Goal: Task Accomplishment & Management: Manage account settings

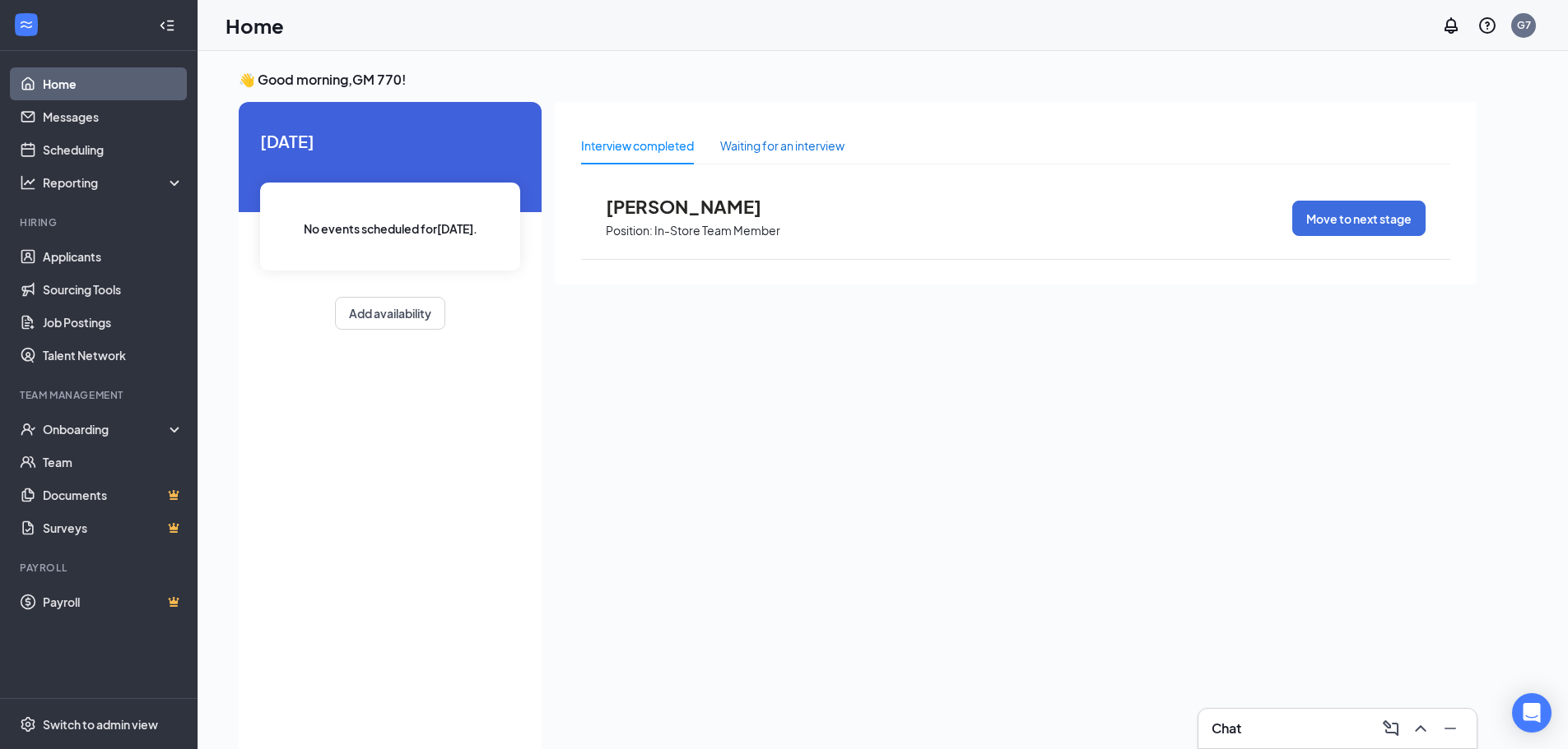
click at [745, 139] on div "Waiting for an interview" at bounding box center [782, 145] width 124 height 18
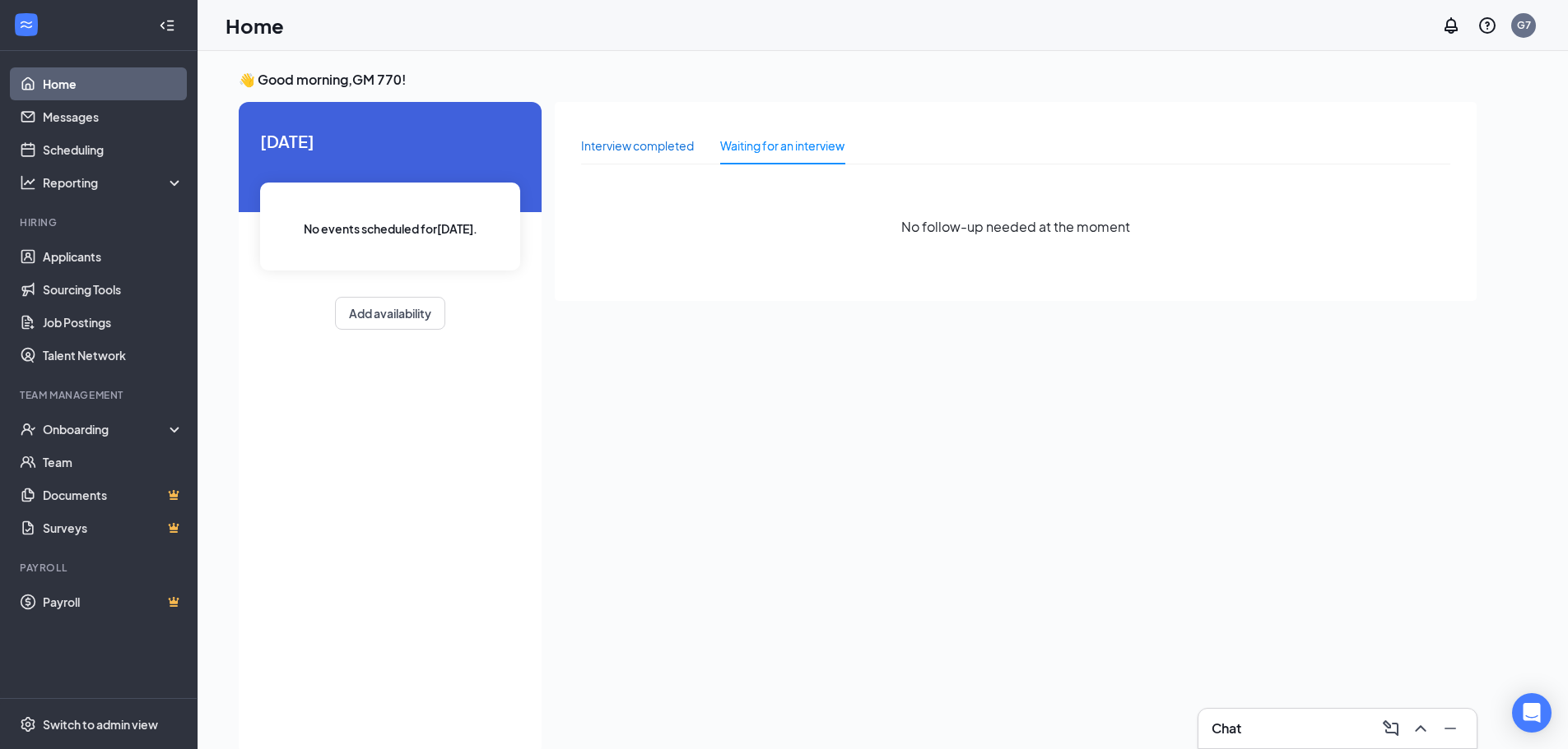
click at [630, 146] on div "Interview completed" at bounding box center [637, 145] width 113 height 18
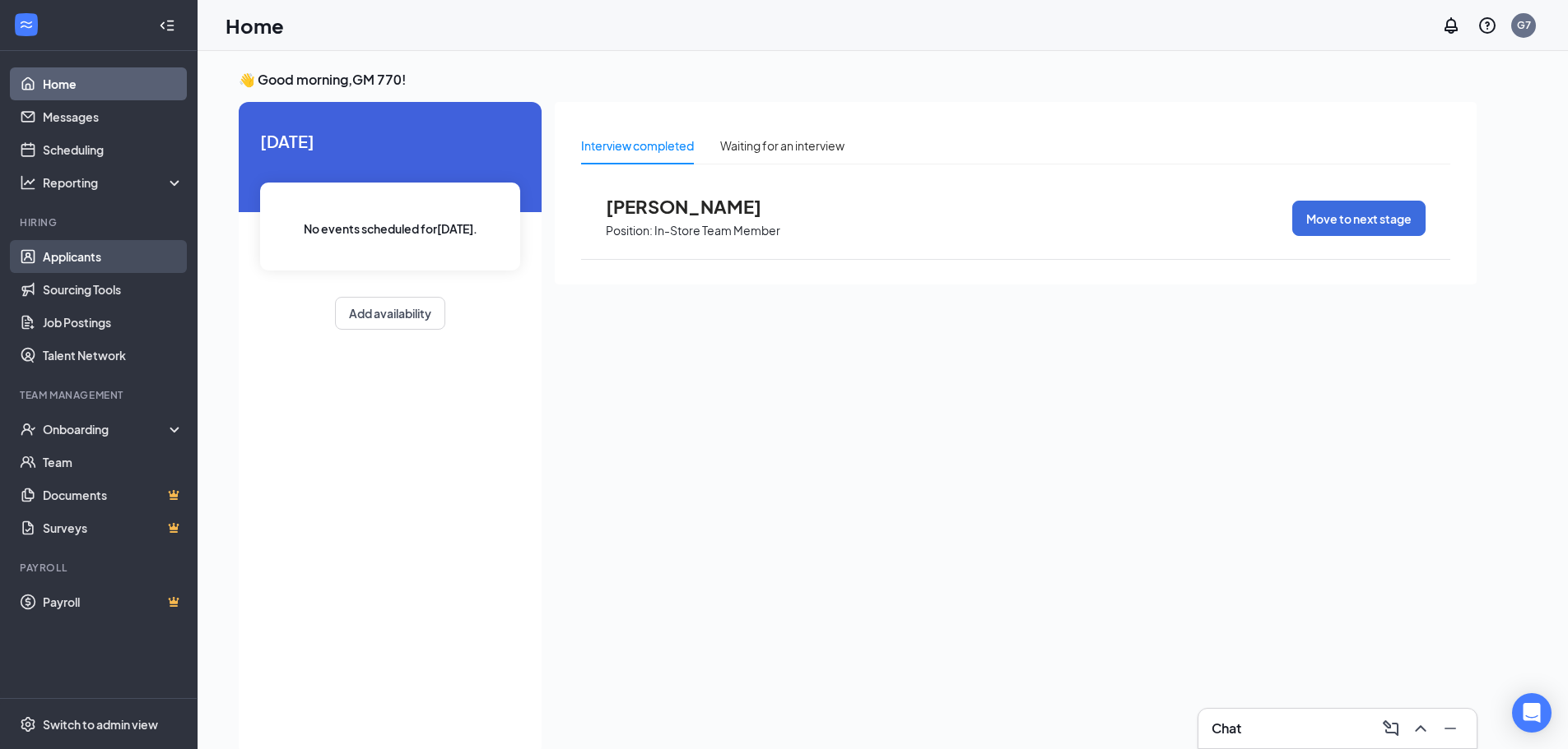
click at [74, 261] on link "Applicants" at bounding box center [113, 256] width 141 height 33
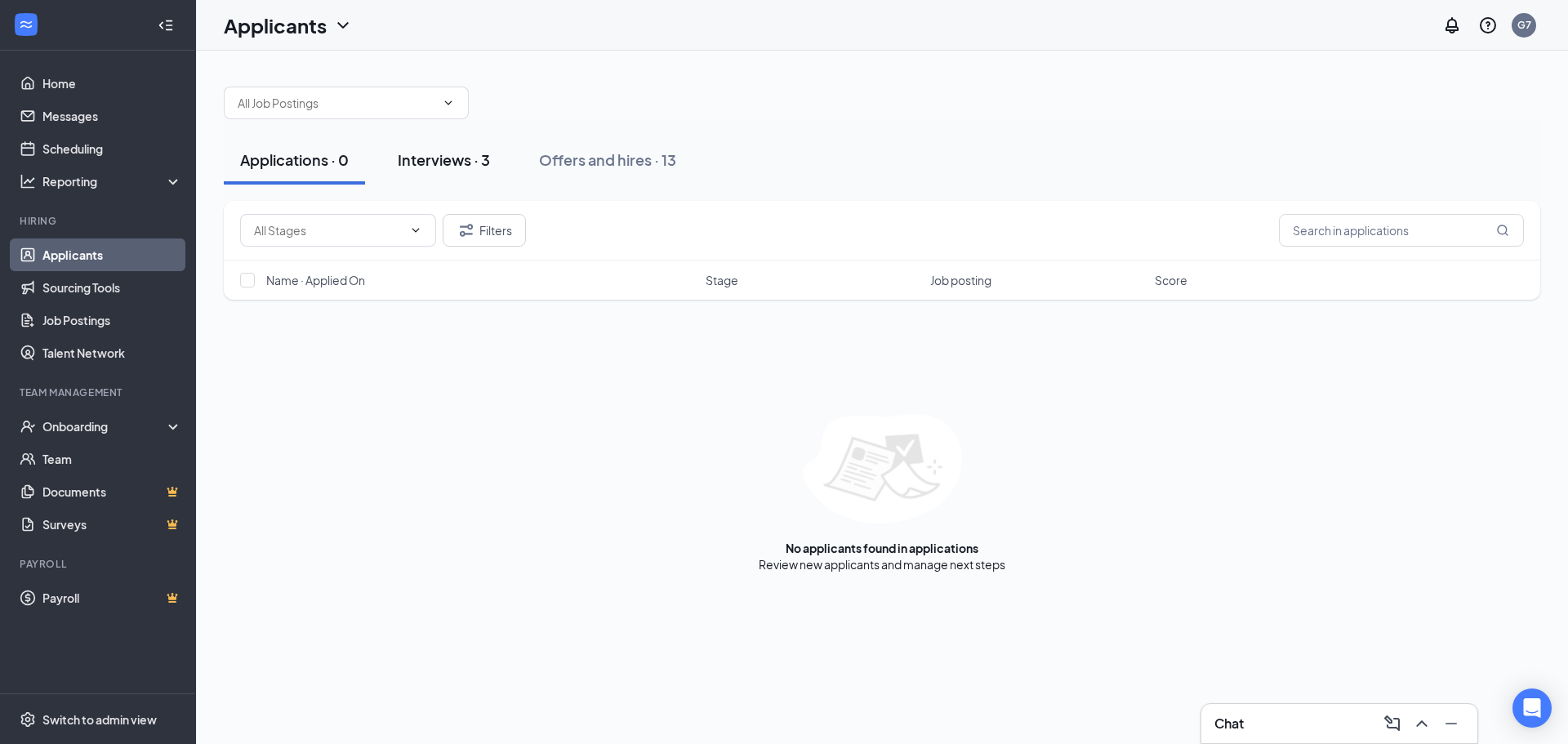
click at [415, 175] on button "Interviews · 3" at bounding box center [444, 160] width 125 height 49
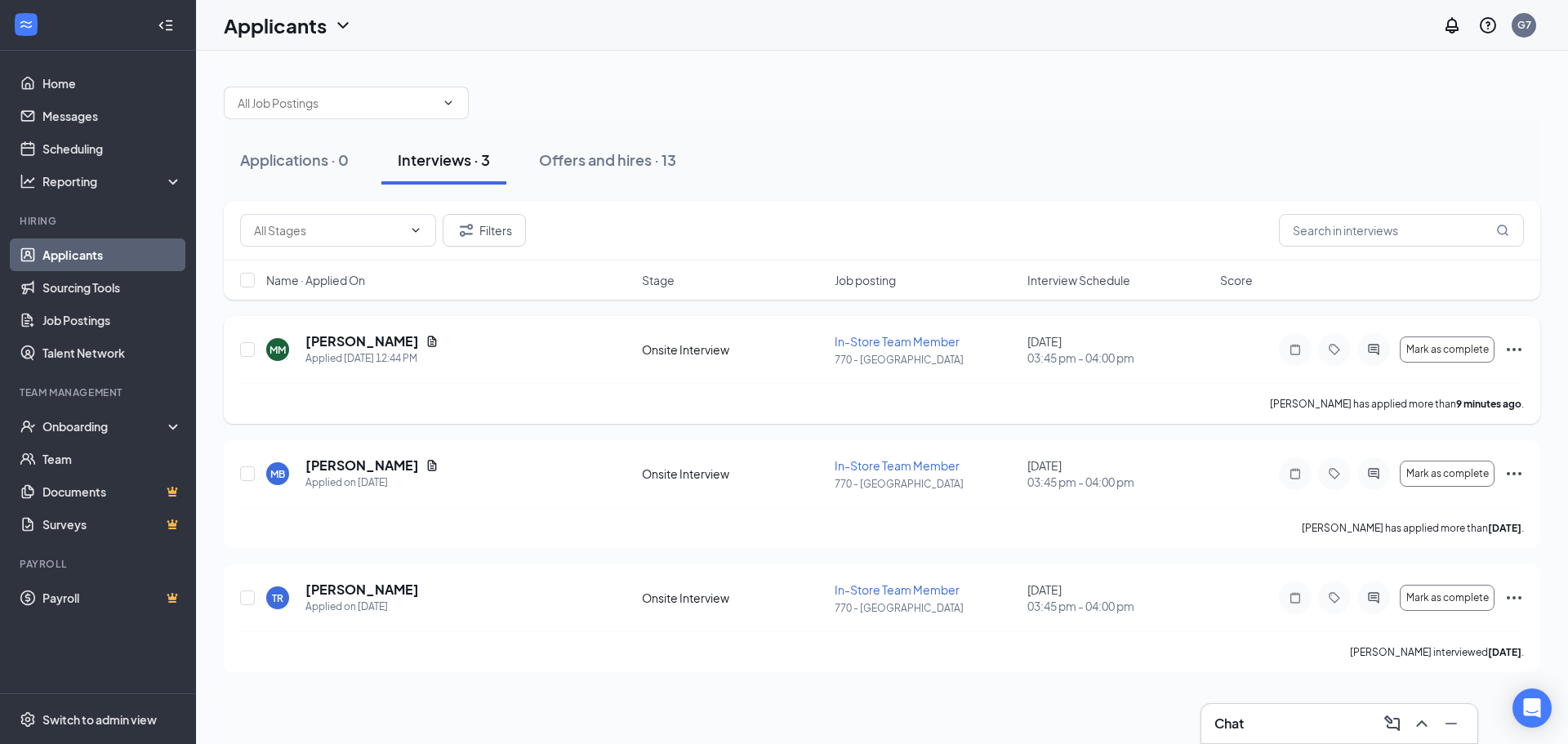
click at [1507, 350] on icon "Ellipses" at bounding box center [1514, 349] width 15 height 3
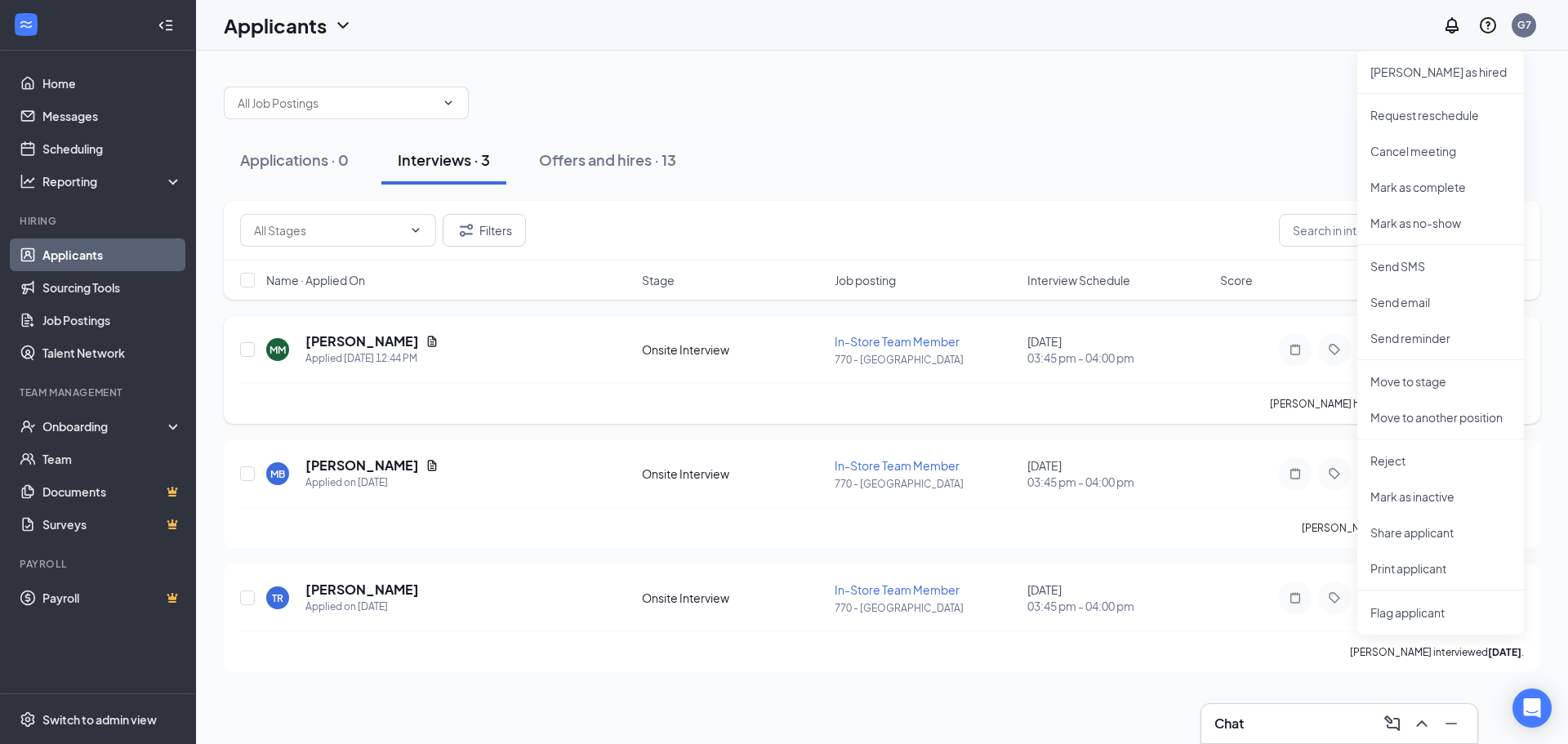
click at [1250, 344] on div "MM [PERSON_NAME] Applied [DATE] 12:44 PM Onsite Interview In-Store Team Member …" at bounding box center [882, 358] width 1284 height 51
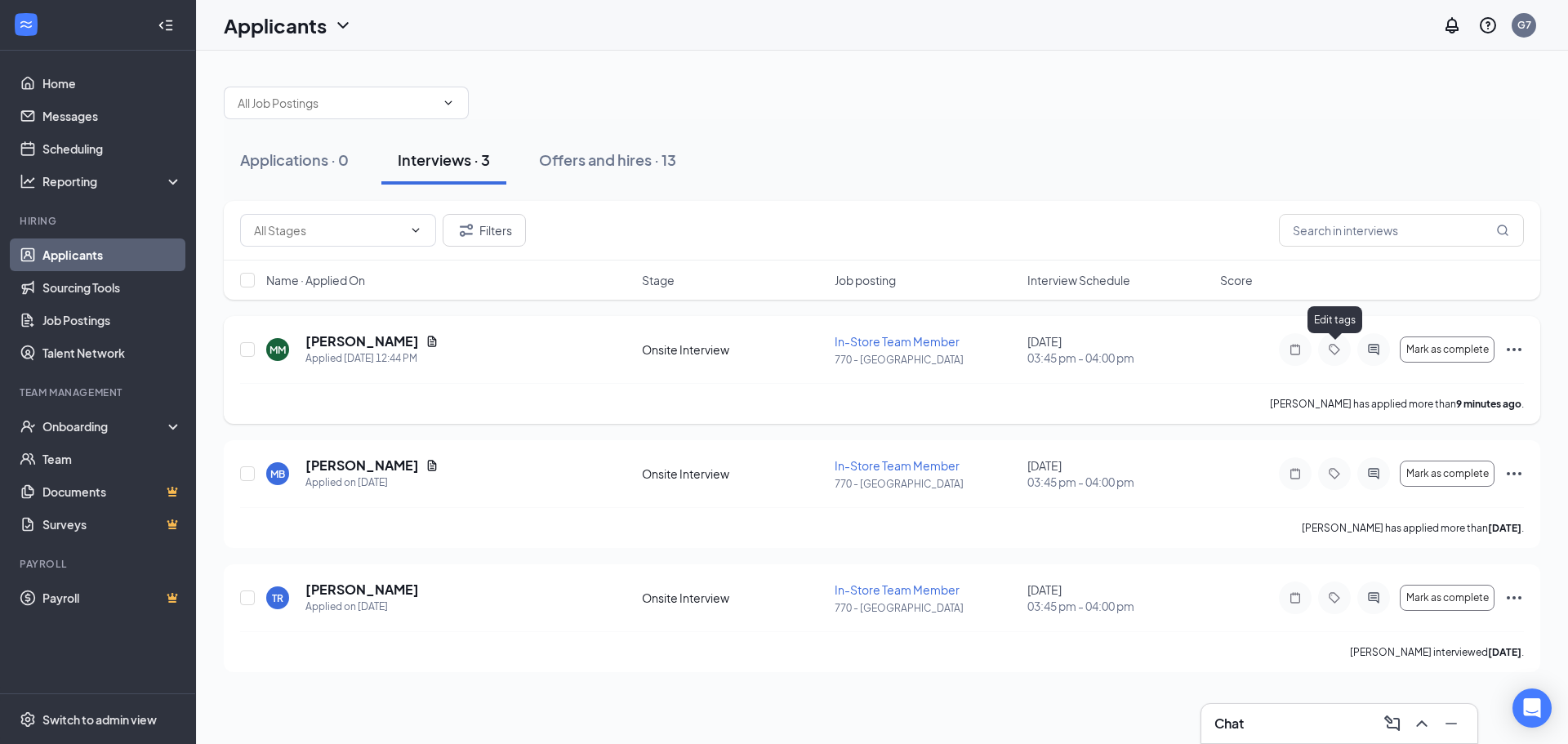
click at [1328, 346] on icon "Tag" at bounding box center [1335, 349] width 20 height 13
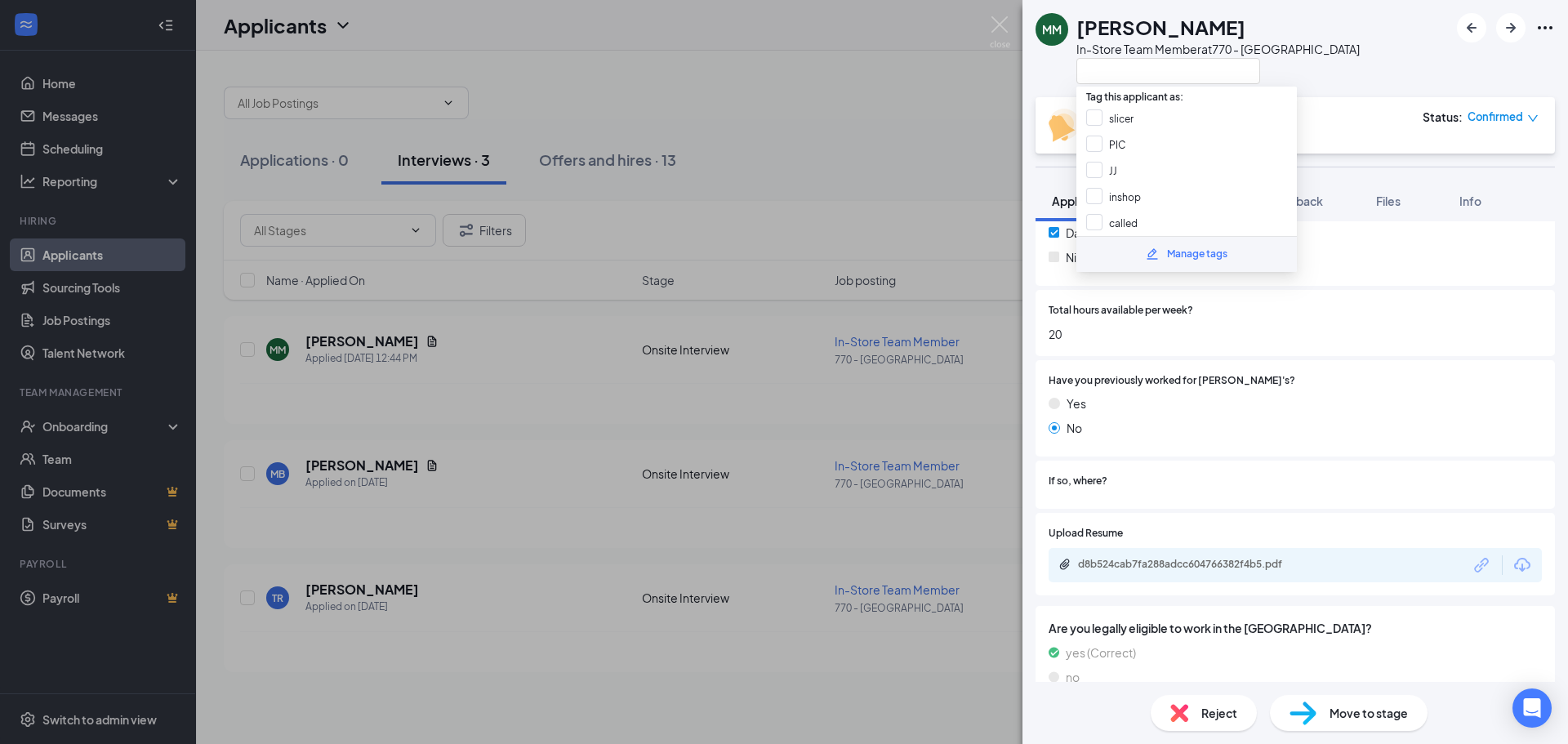
scroll to position [651, 0]
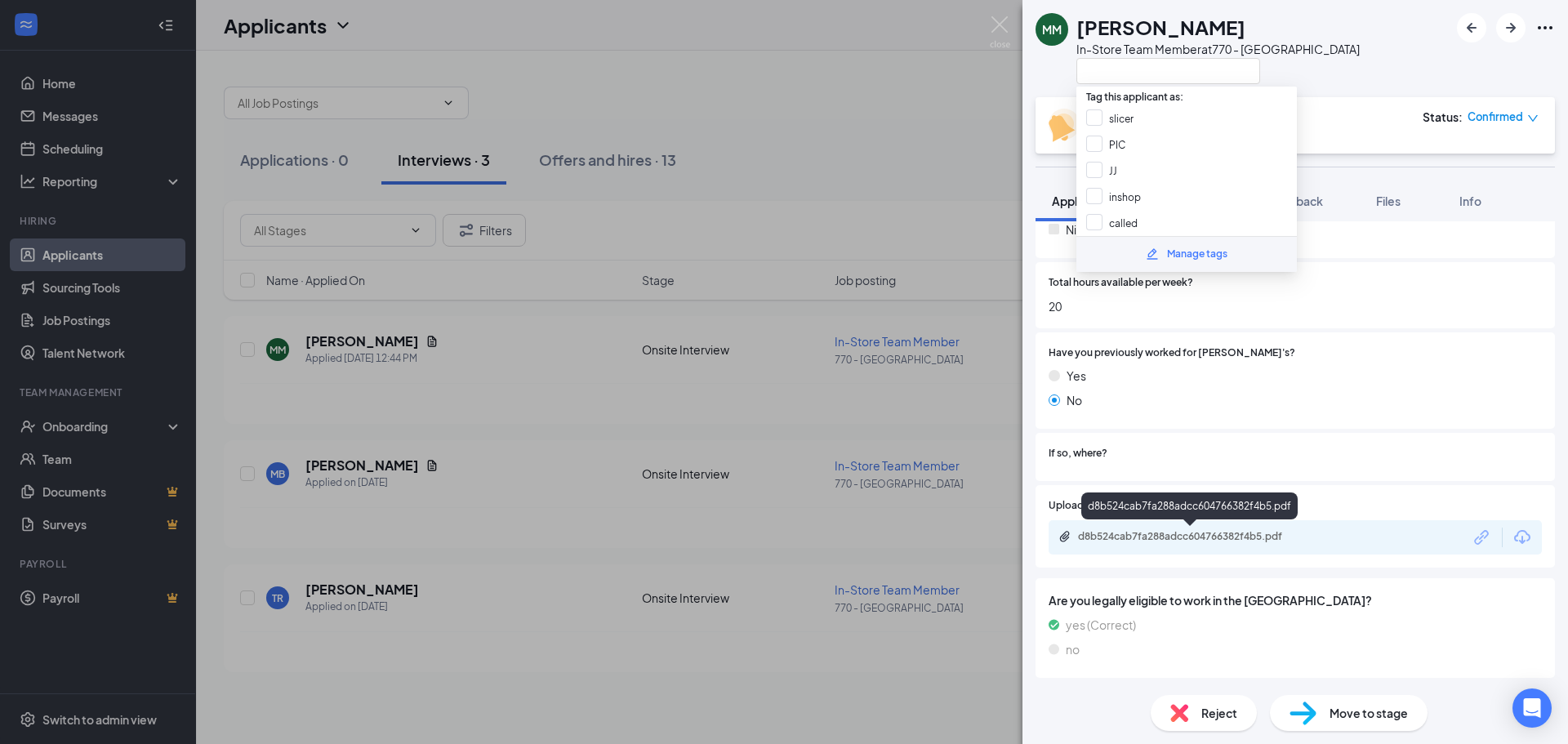
click at [1238, 536] on div "d8b524cab7fa288adcc604766382f4b5.pdf" at bounding box center [1192, 536] width 228 height 13
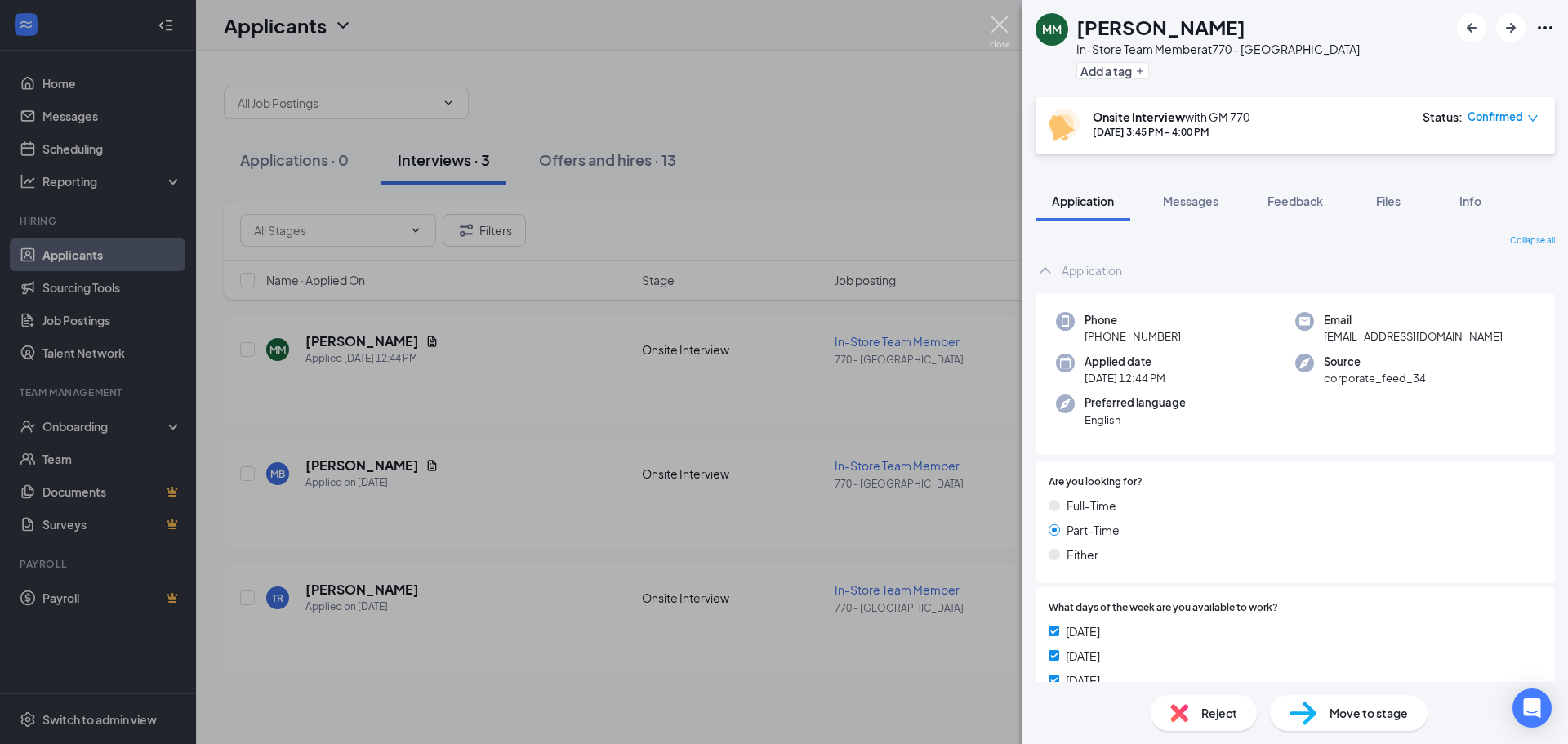
click at [996, 29] on img at bounding box center [1000, 32] width 21 height 32
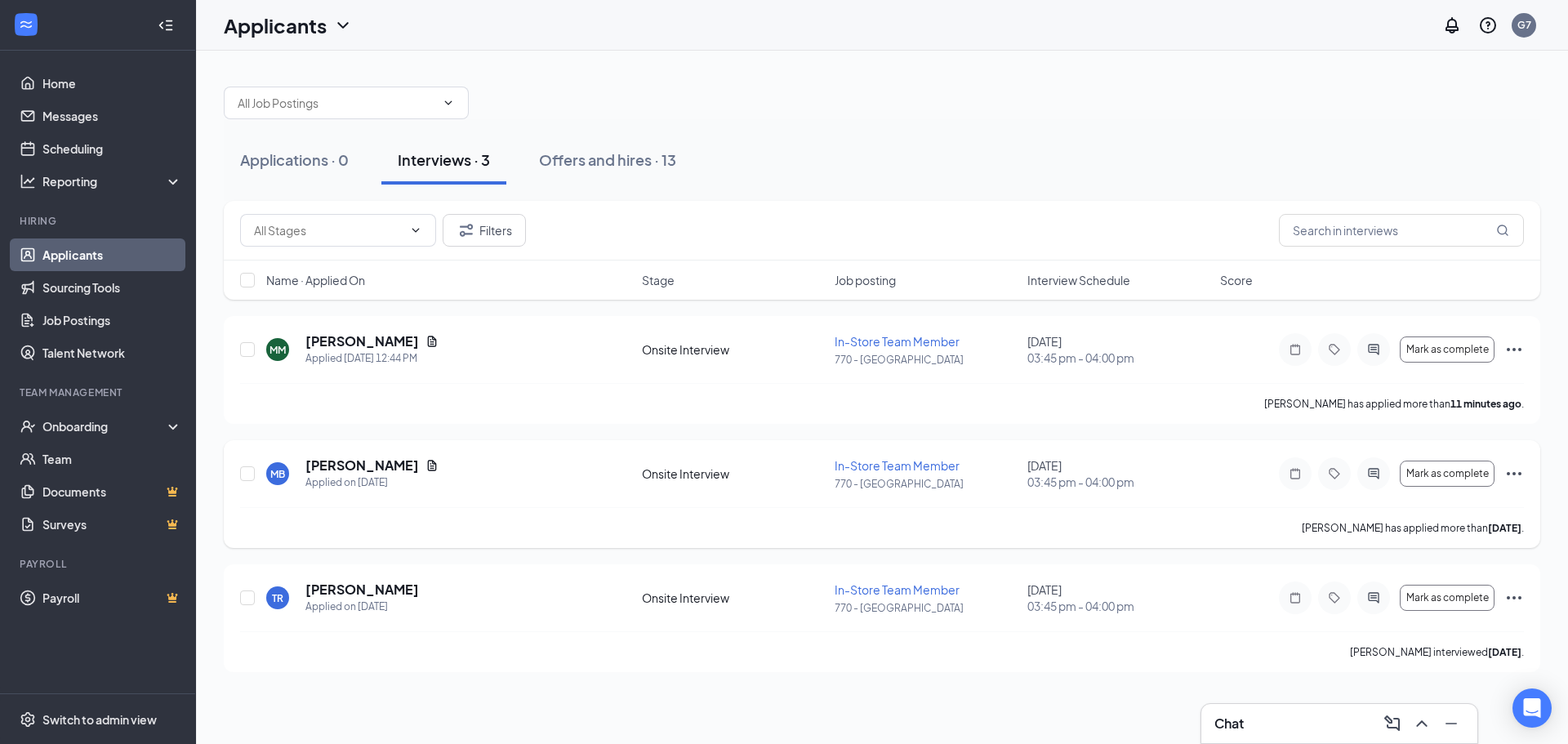
click at [1368, 474] on icon "ActiveChat" at bounding box center [1374, 473] width 20 height 13
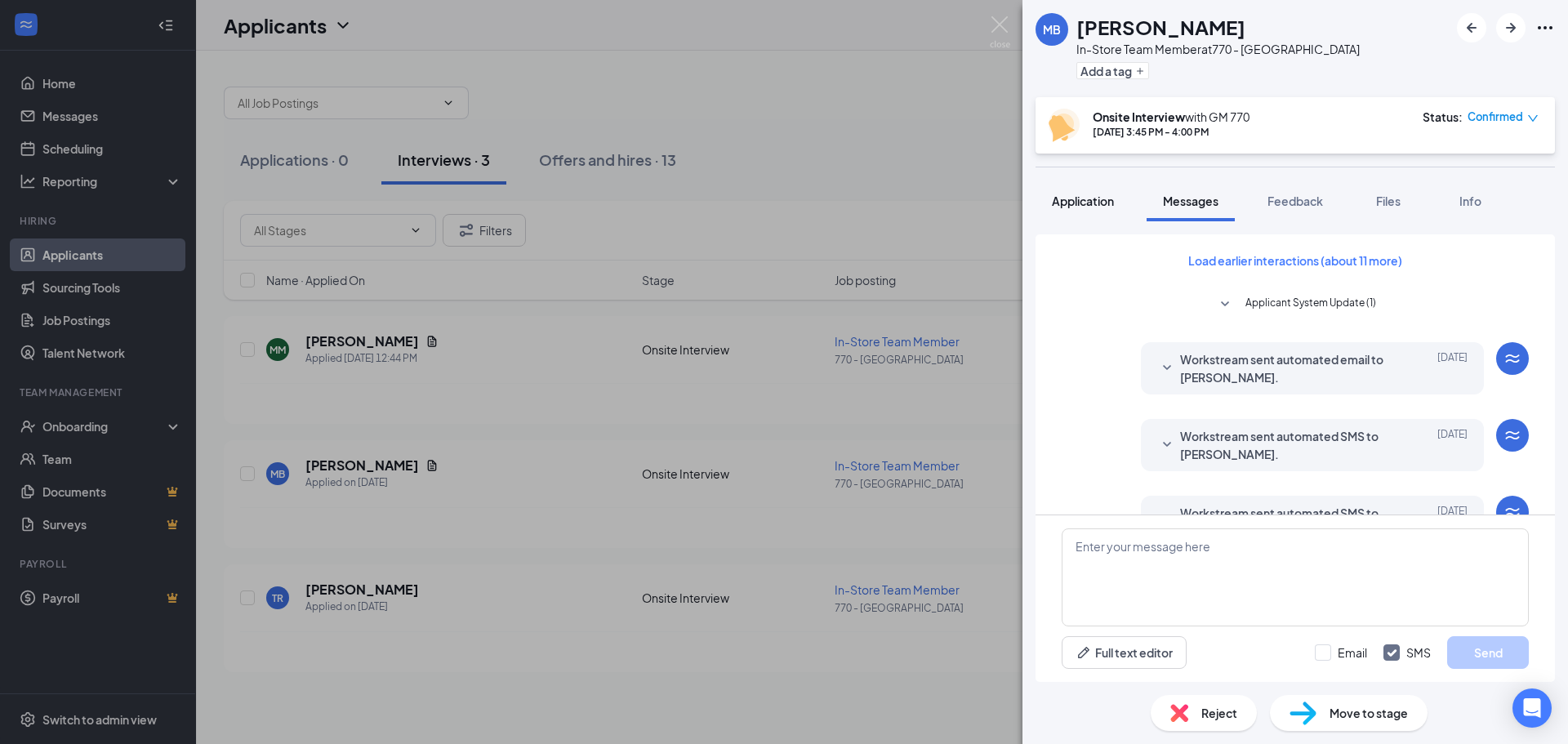
click at [1057, 202] on span "Application" at bounding box center [1083, 201] width 62 height 15
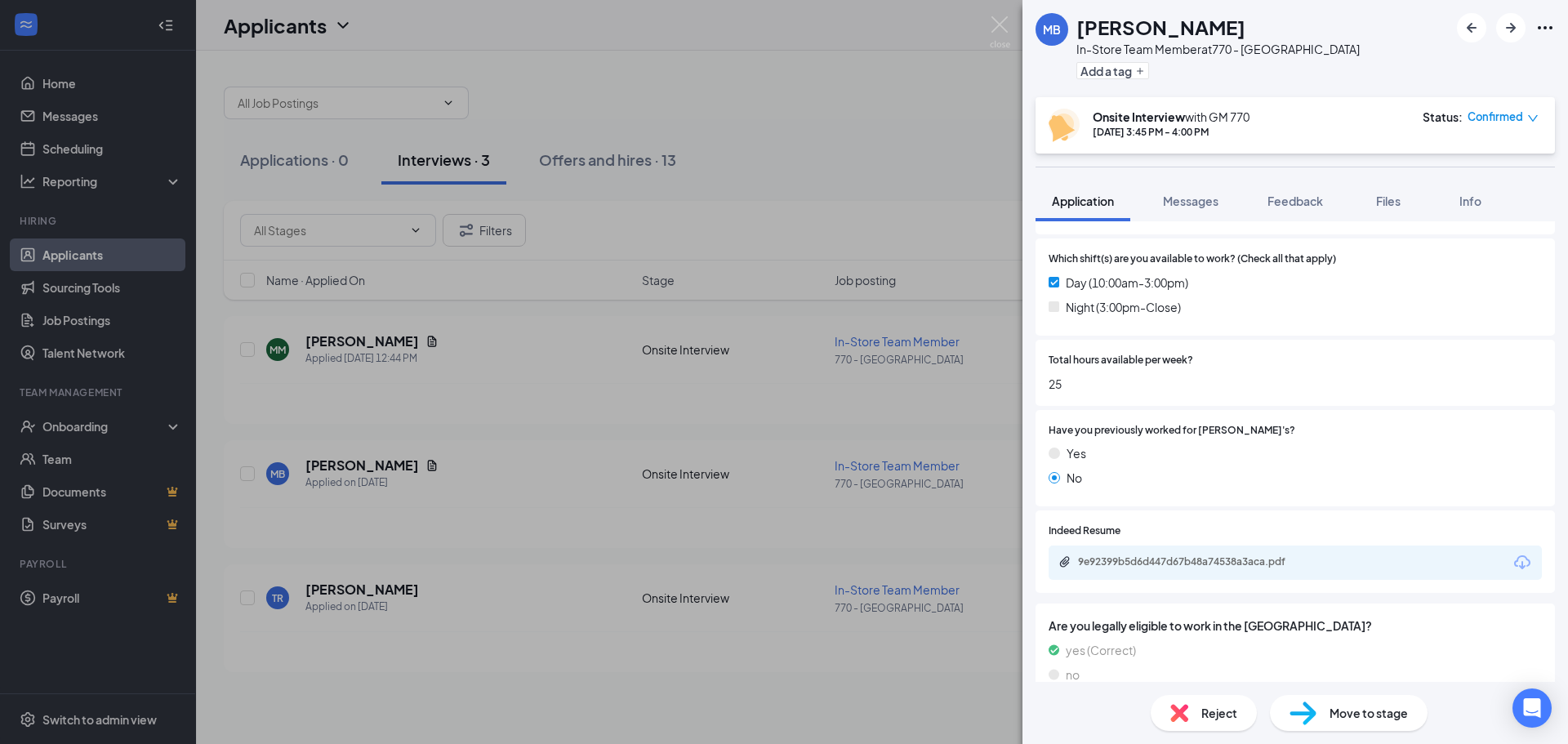
scroll to position [644, 0]
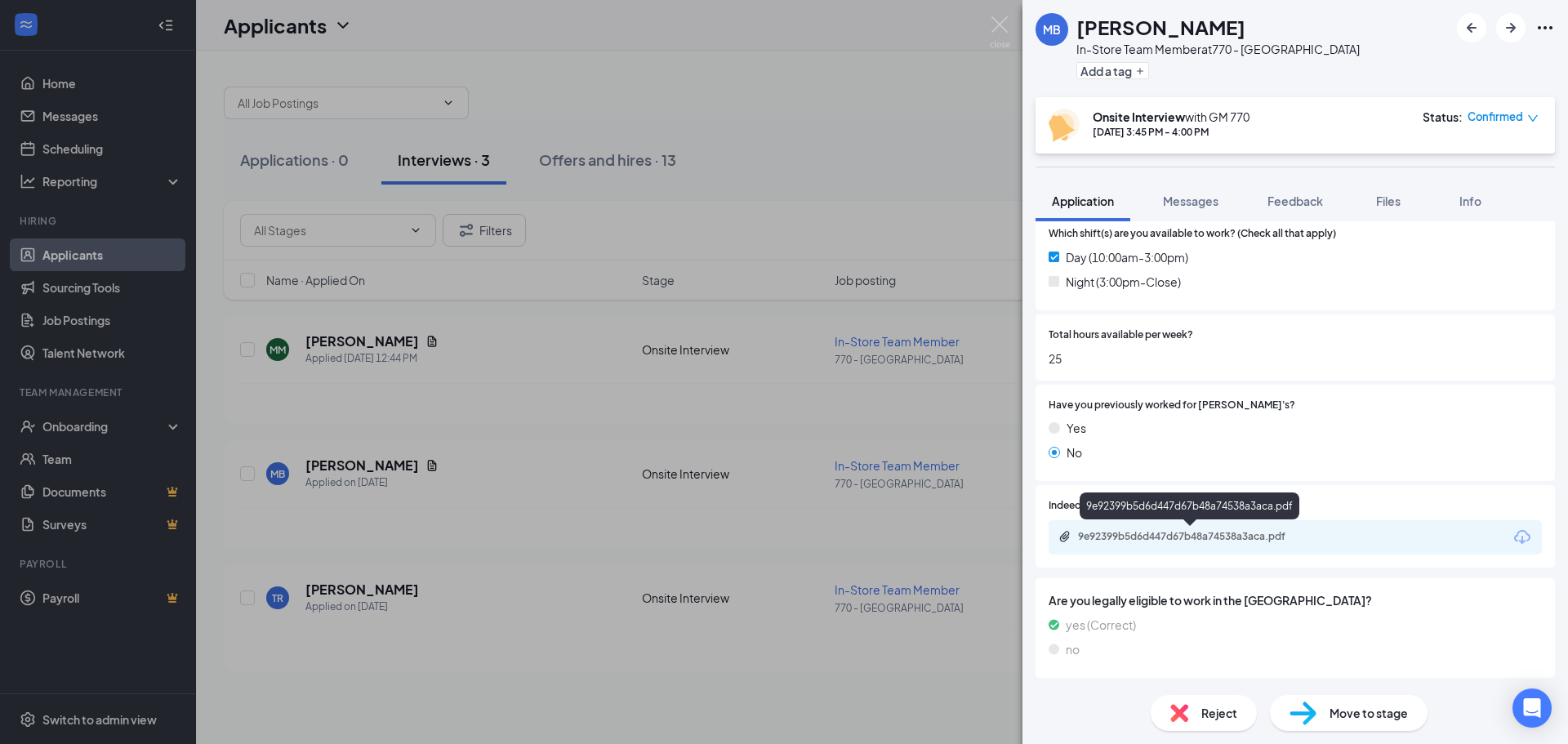
click at [1212, 538] on div "9e92399b5d6d447d67b48a74538a3aca.pdf" at bounding box center [1192, 536] width 228 height 13
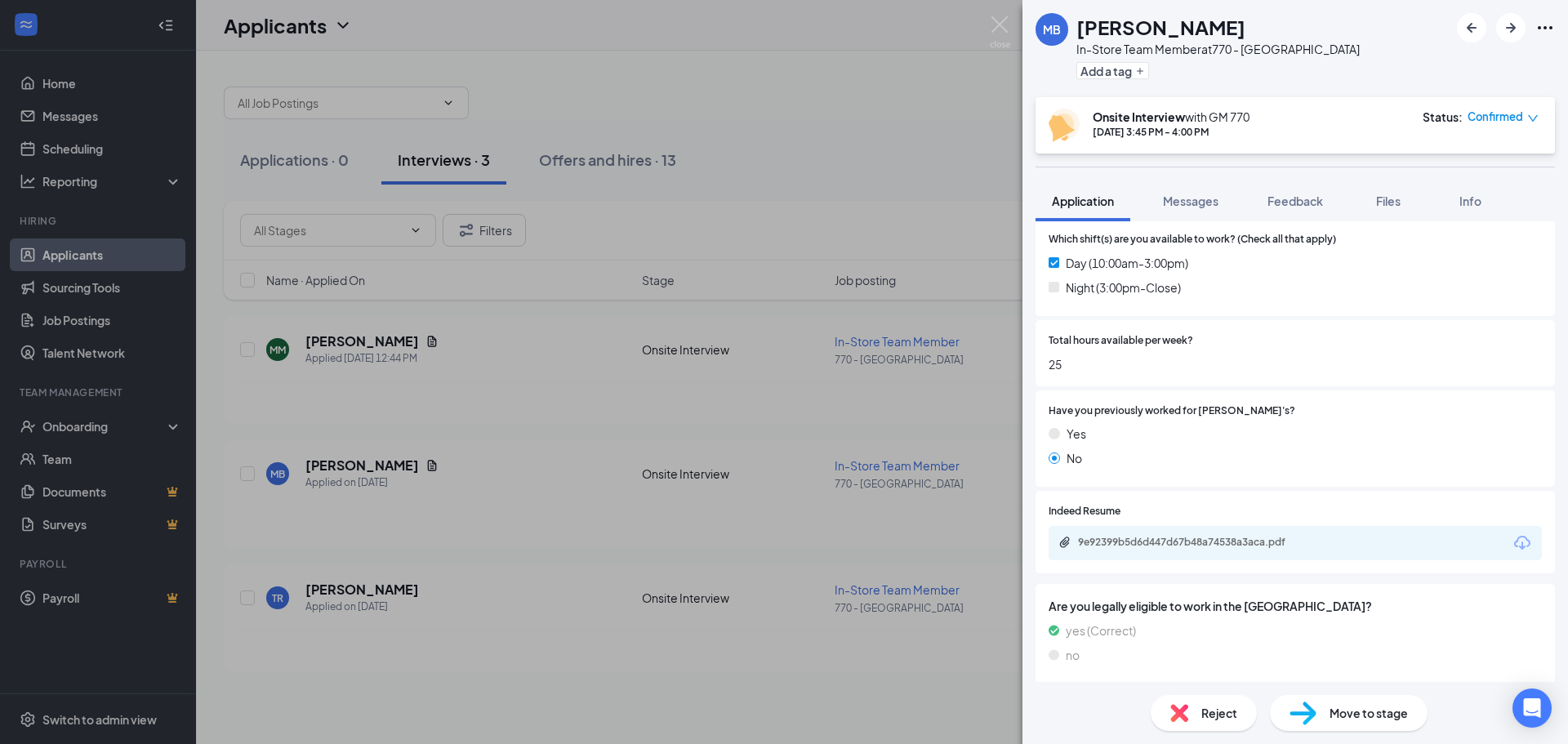
click at [846, 134] on div "MB [PERSON_NAME] In-Store Team Member at [GEOGRAPHIC_DATA] Add a tag Onsite Int…" at bounding box center [784, 372] width 1568 height 744
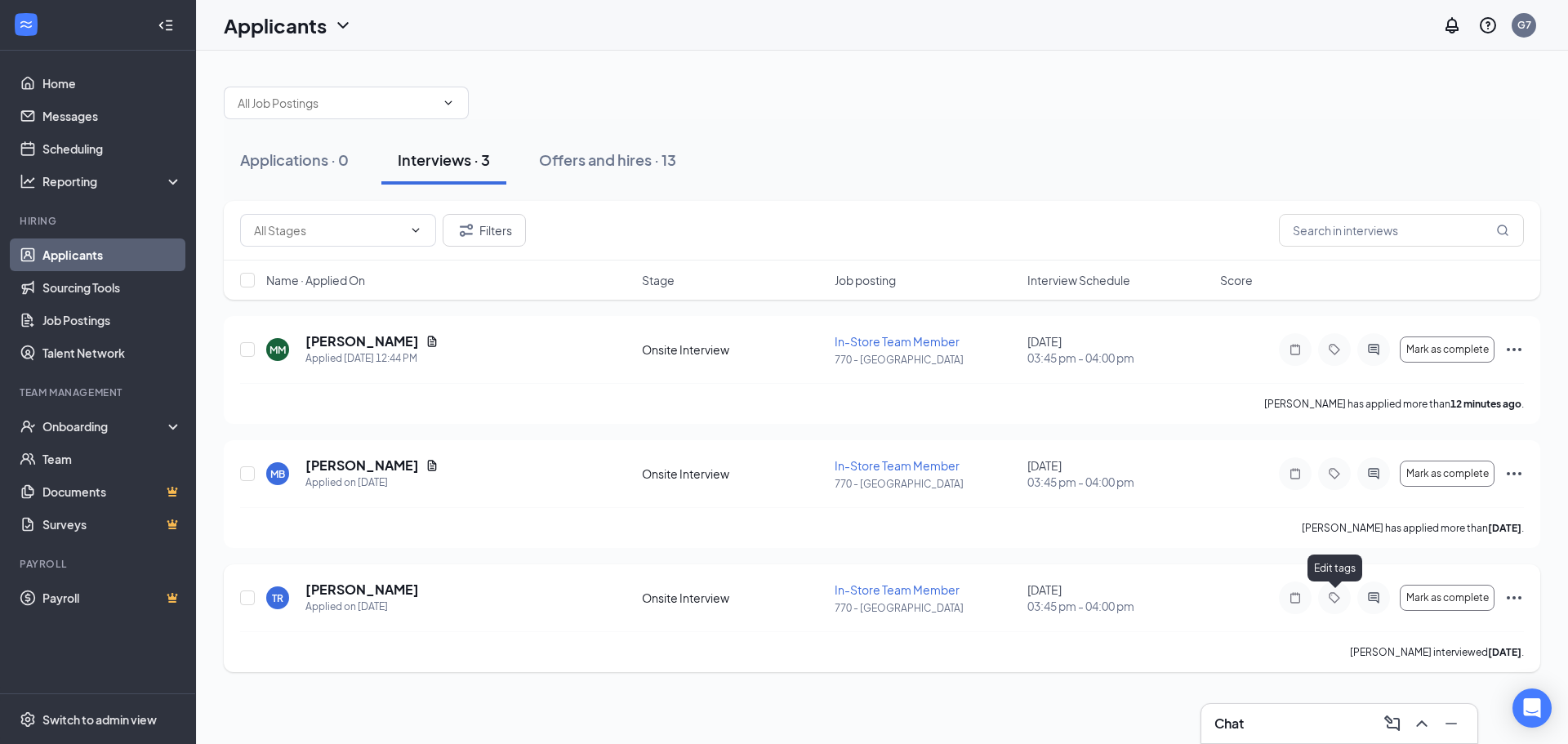
click at [1335, 597] on icon "Tag" at bounding box center [1335, 598] width 20 height 13
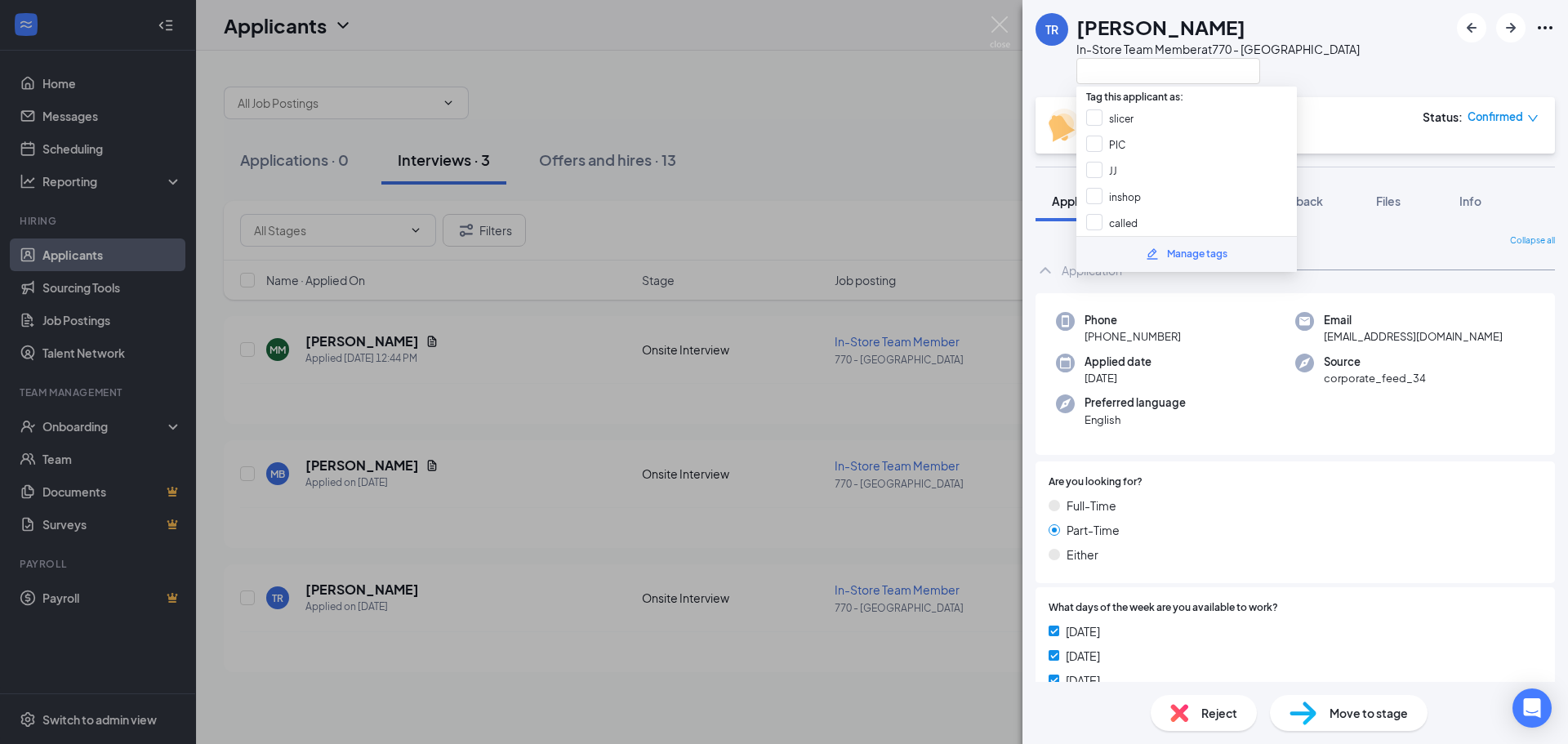
click at [989, 29] on div "TR [PERSON_NAME] In-Store Team Member at 770 - [GEOGRAPHIC_DATA] Onsite Intervi…" at bounding box center [784, 372] width 1568 height 744
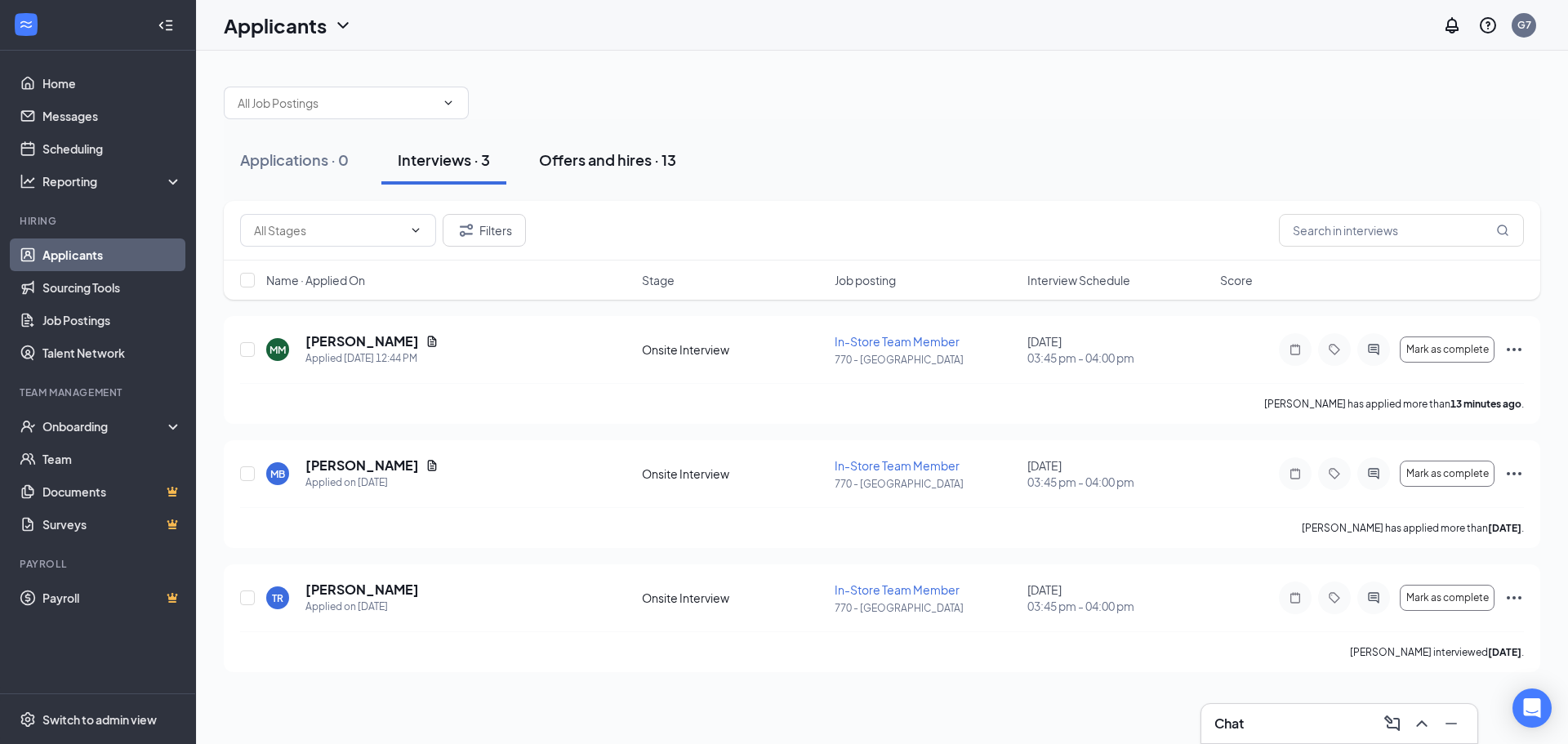
click at [575, 154] on div "Offers and hires · 13" at bounding box center [608, 160] width 137 height 21
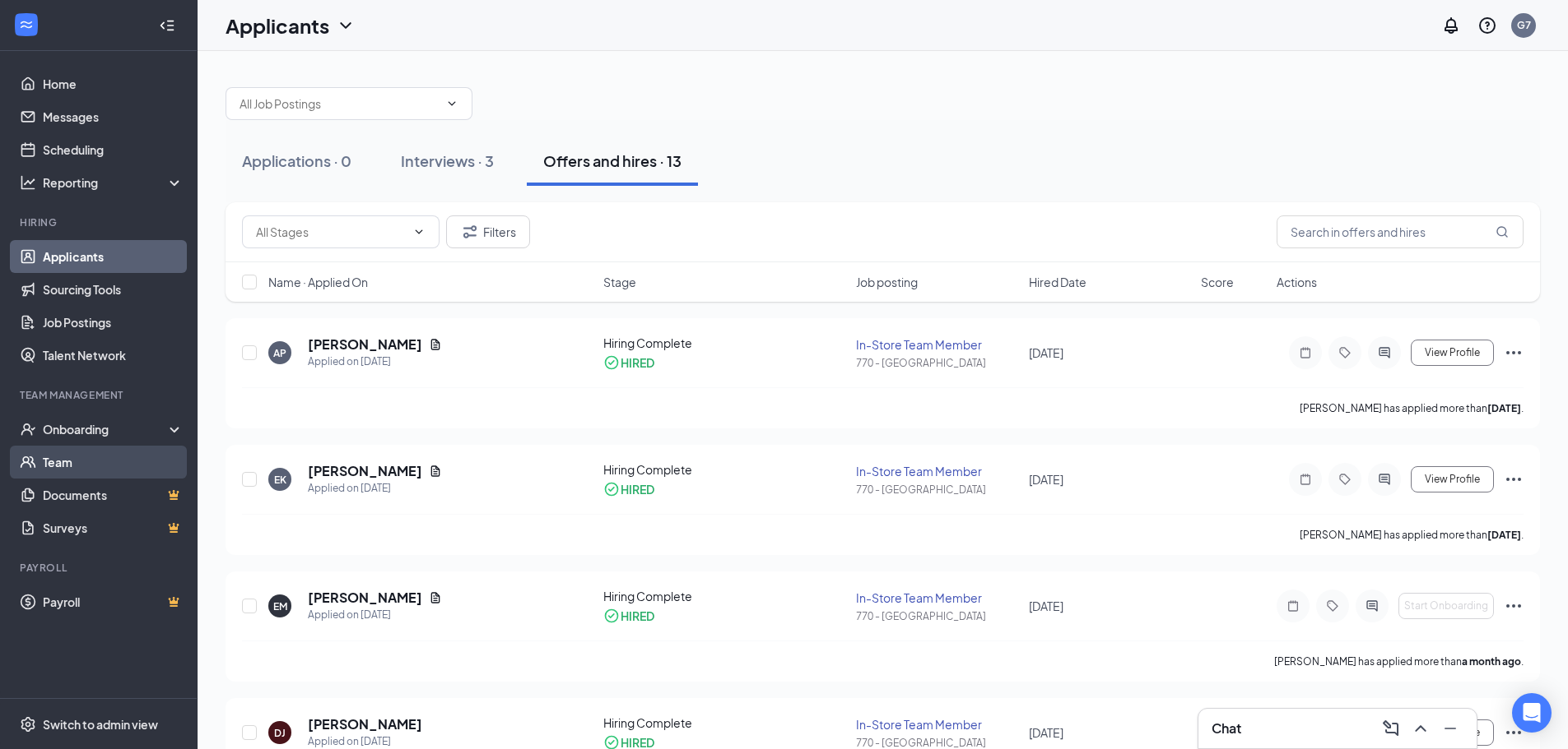
click at [74, 452] on link "Team" at bounding box center [113, 462] width 141 height 33
